Goal: Task Accomplishment & Management: Manage account settings

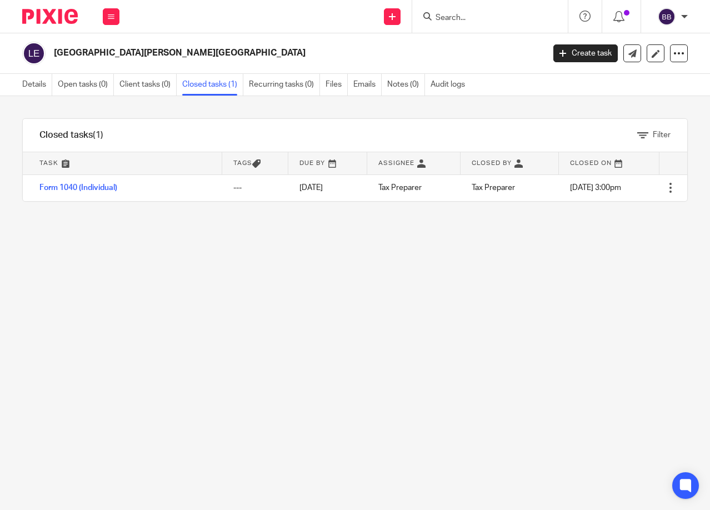
click at [46, 23] on img at bounding box center [50, 16] width 56 height 15
